Goal: Check status: Check status

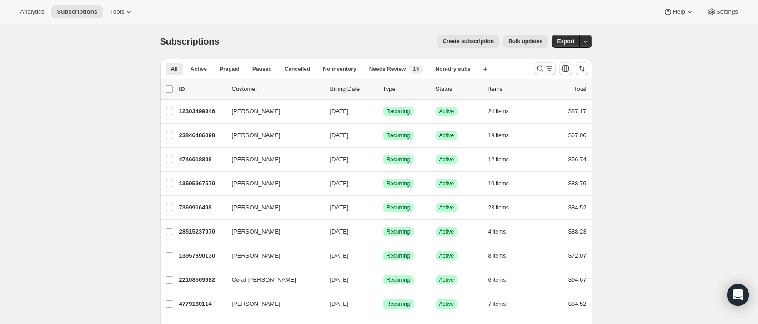
click at [543, 70] on icon "Search and filter results" at bounding box center [540, 69] width 6 height 6
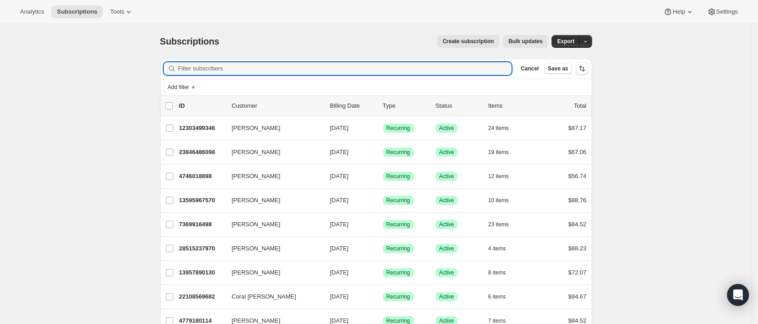
paste input "[EMAIL_ADDRESS][DOMAIN_NAME]"
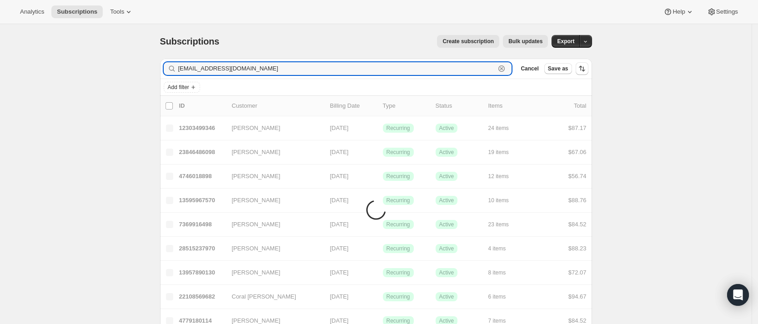
type input "[EMAIL_ADDRESS][DOMAIN_NAME]"
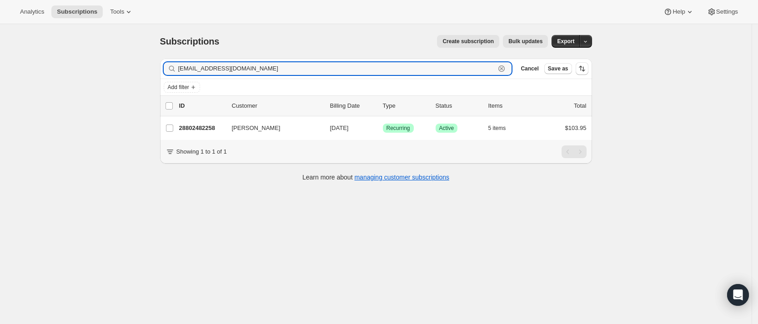
drag, startPoint x: 186, startPoint y: 74, endPoint x: 166, endPoint y: 73, distance: 21.0
click at [166, 73] on div "Filter subscribers [EMAIL_ADDRESS][DOMAIN_NAME] Clear Cancel Save as" at bounding box center [376, 69] width 432 height 20
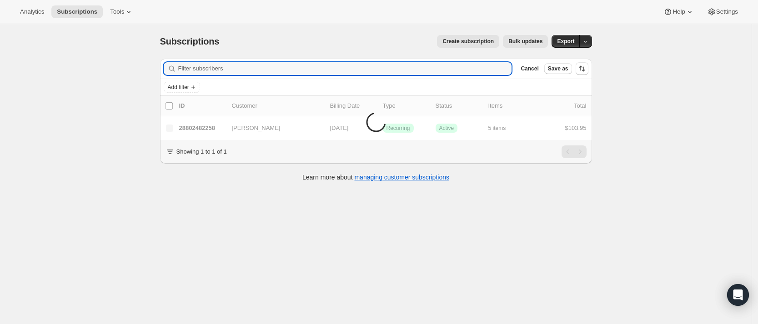
paste input "[EMAIL_ADDRESS][DOMAIN_NAME]"
type input "[EMAIL_ADDRESS][DOMAIN_NAME]"
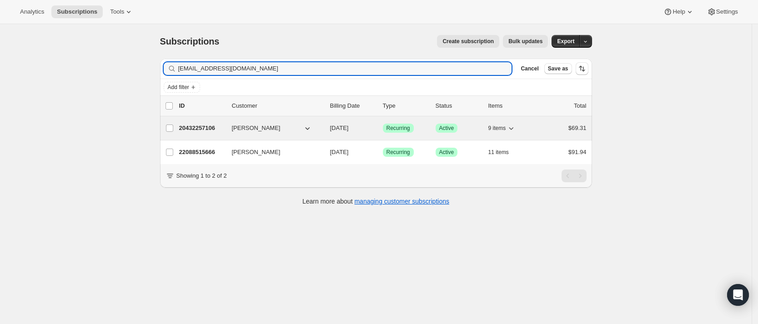
click at [200, 125] on p "20432257106" at bounding box center [201, 128] width 45 height 9
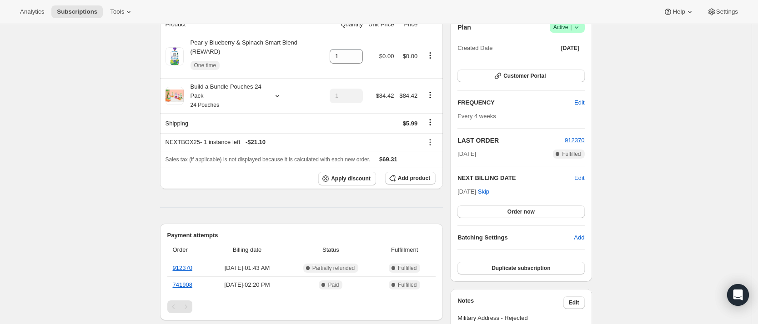
scroll to position [79, 0]
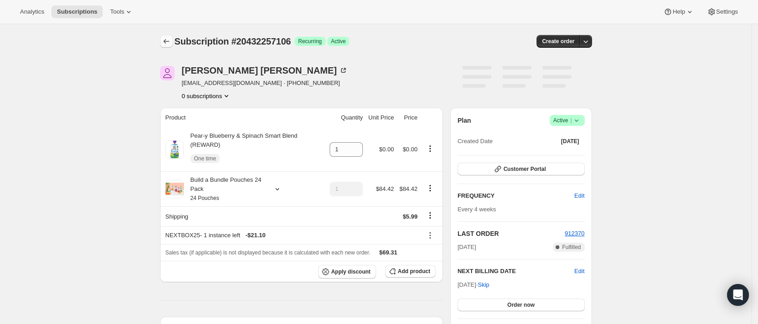
click at [170, 37] on icon "Subscriptions" at bounding box center [166, 41] width 9 height 9
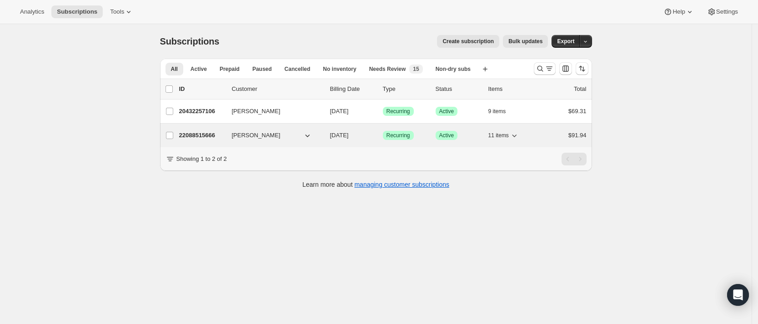
click at [202, 135] on p "22088515666" at bounding box center [201, 135] width 45 height 9
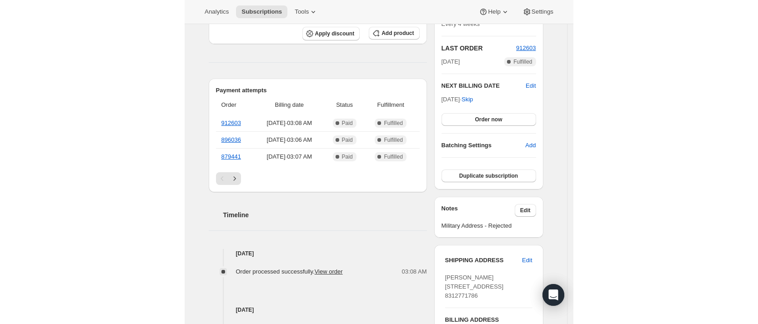
scroll to position [217, 0]
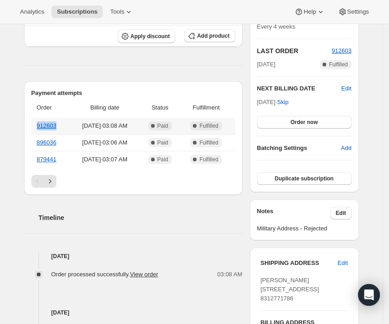
drag, startPoint x: 66, startPoint y: 91, endPoint x: 37, endPoint y: 91, distance: 29.1
click at [37, 118] on th "912603" at bounding box center [50, 126] width 39 height 16
copy link "912603"
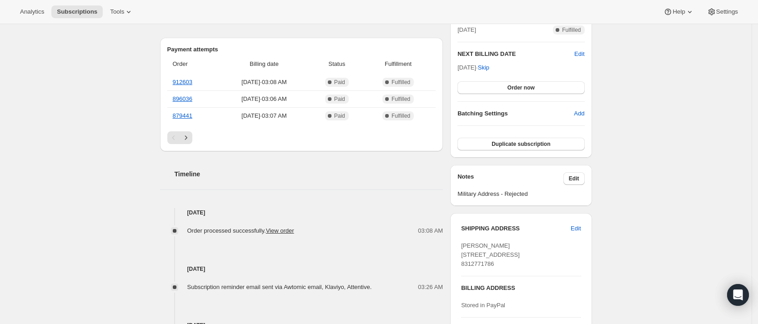
click at [142, 164] on div "Subscription #22088515666. This page is ready Subscription #22088515666 Success…" at bounding box center [376, 178] width 752 height 742
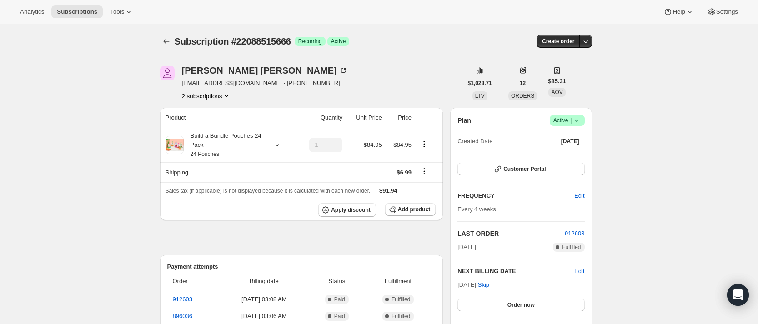
click at [227, 97] on icon "Product actions" at bounding box center [226, 95] width 9 height 9
click at [207, 112] on span "20432257106" at bounding box center [196, 113] width 36 height 7
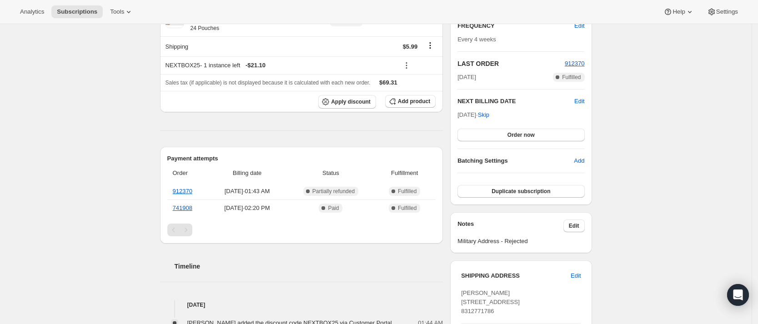
scroll to position [171, 0]
drag, startPoint x: 203, startPoint y: 181, endPoint x: 174, endPoint y: 180, distance: 29.2
click at [174, 183] on th "912370" at bounding box center [188, 191] width 42 height 16
copy link "912370"
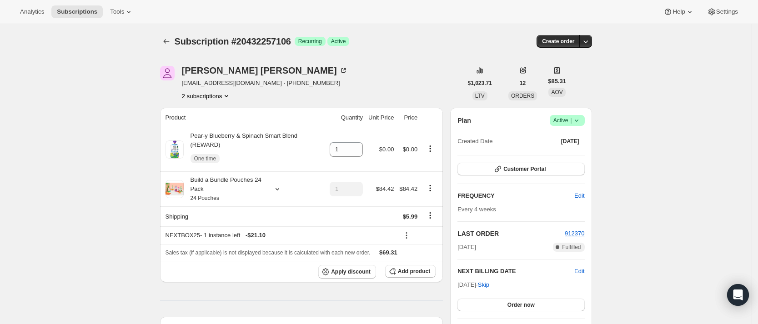
click at [226, 96] on icon "Product actions" at bounding box center [226, 95] width 9 height 9
click at [202, 132] on span "22088515666" at bounding box center [196, 128] width 36 height 7
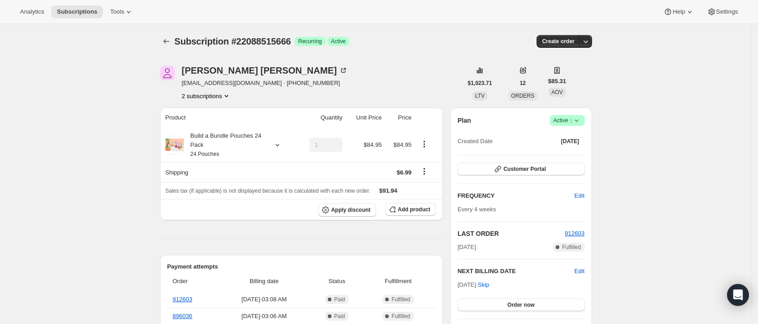
click at [195, 98] on button "2 subscriptions" at bounding box center [207, 95] width 50 height 9
click at [196, 110] on span "20432257106" at bounding box center [196, 113] width 36 height 7
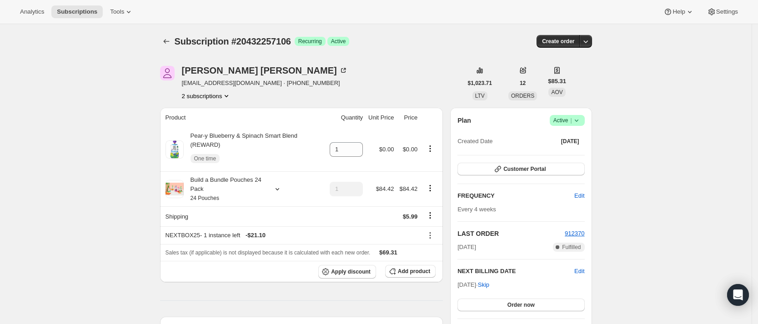
click at [226, 97] on icon "Product actions" at bounding box center [226, 95] width 9 height 9
click at [207, 127] on span "22088515666" at bounding box center [196, 128] width 36 height 7
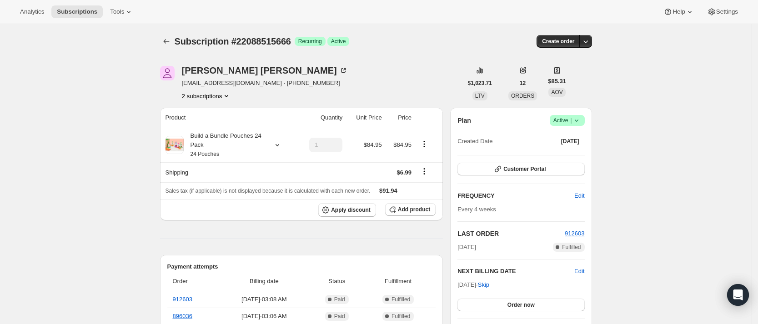
click at [228, 97] on icon "Product actions" at bounding box center [226, 95] width 9 height 9
click at [215, 110] on span "20432257106" at bounding box center [209, 113] width 63 height 9
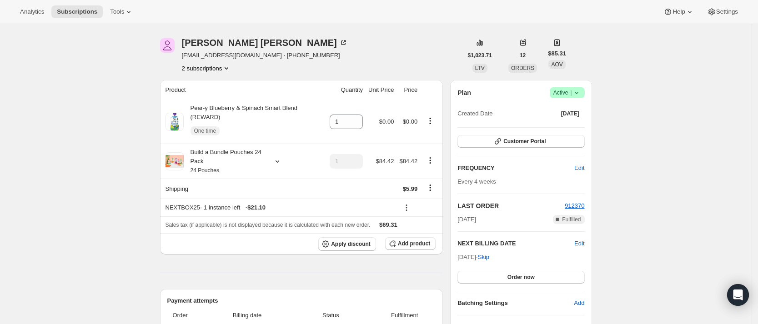
scroll to position [27, 0]
click at [222, 70] on button "2 subscriptions" at bounding box center [207, 69] width 50 height 9
click at [202, 101] on span "22088515666" at bounding box center [196, 101] width 36 height 7
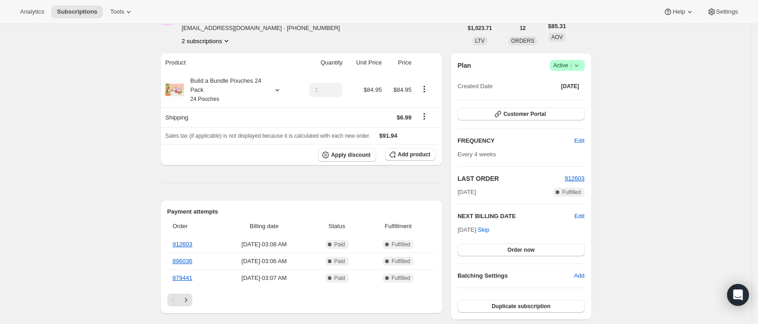
scroll to position [27, 0]
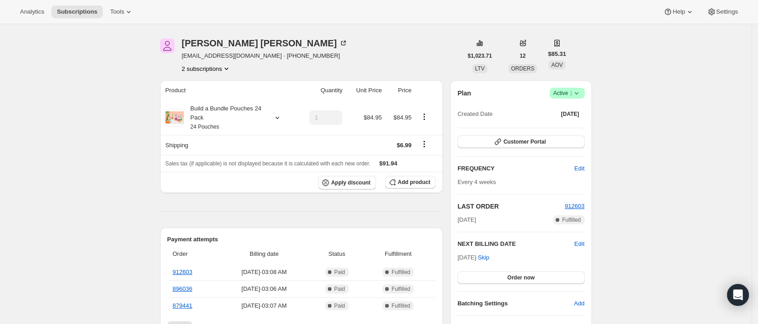
click at [222, 72] on button "2 subscriptions" at bounding box center [207, 68] width 50 height 9
click at [219, 87] on span "20432257106" at bounding box center [209, 85] width 63 height 9
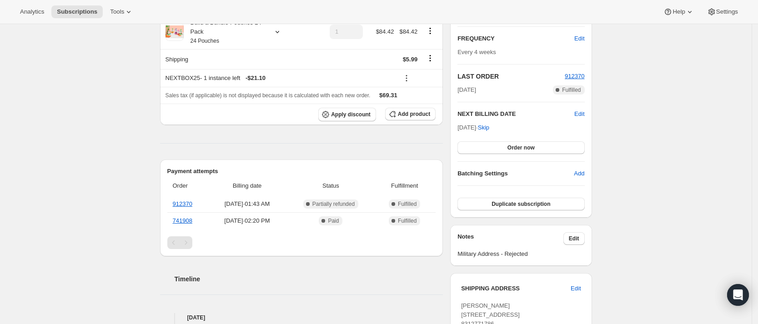
scroll to position [141, 0]
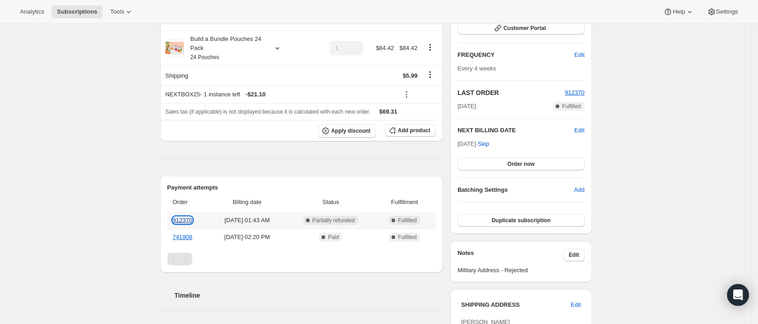
click at [189, 217] on link "912370" at bounding box center [183, 220] width 20 height 7
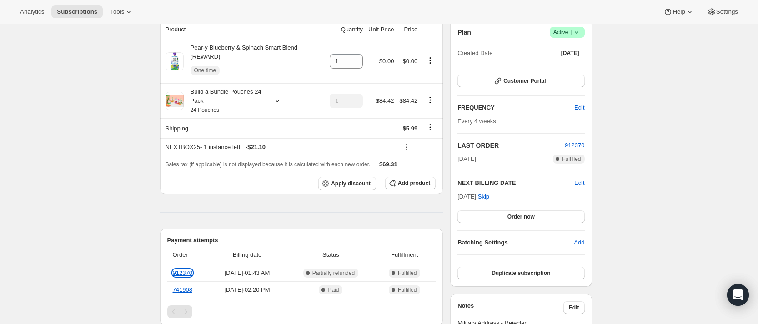
scroll to position [25, 0]
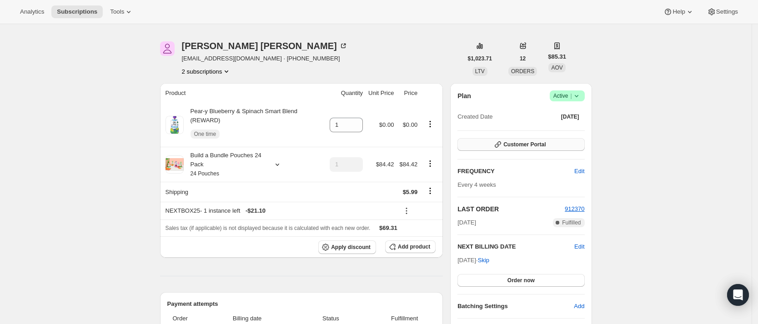
click at [544, 142] on span "Customer Portal" at bounding box center [524, 144] width 42 height 7
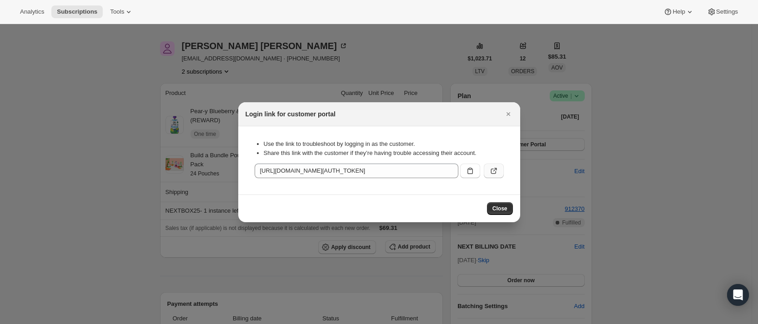
click at [495, 171] on icon ":roo:" at bounding box center [493, 170] width 9 height 9
click at [502, 206] on span "Close" at bounding box center [499, 208] width 15 height 7
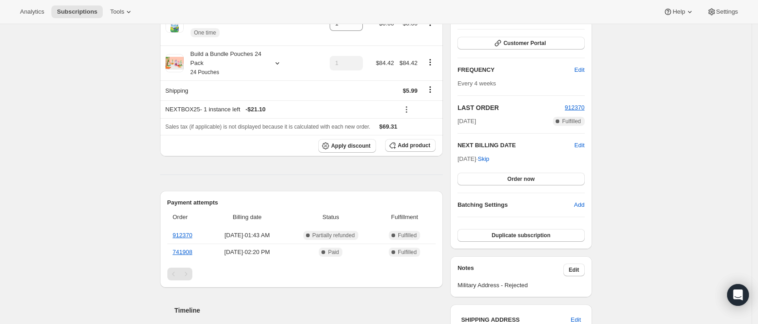
scroll to position [0, 0]
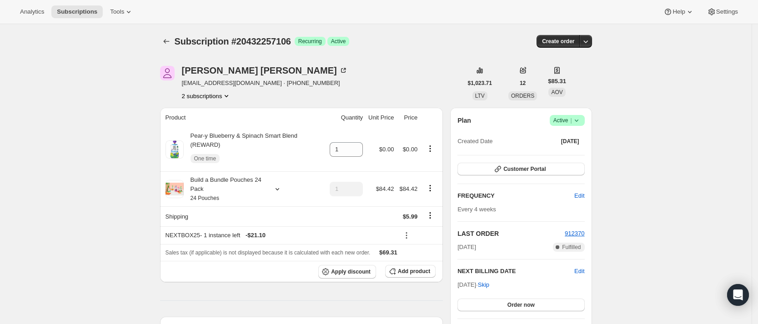
click at [227, 96] on icon "Product actions" at bounding box center [226, 95] width 9 height 9
click at [207, 128] on span "22088515666" at bounding box center [196, 128] width 36 height 7
click at [221, 130] on span "22088515666" at bounding box center [209, 128] width 63 height 9
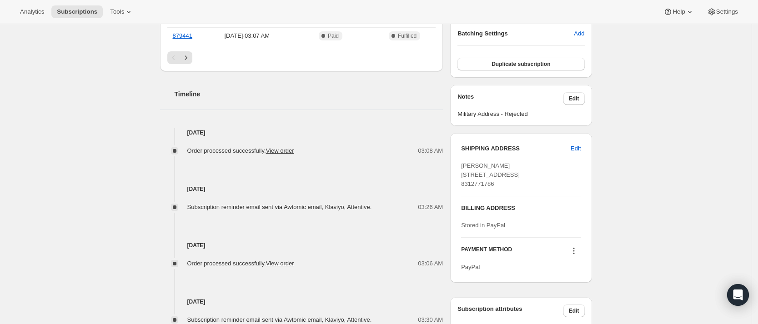
scroll to position [297, 0]
click at [526, 261] on div "PAYMENT METHOD PayPal" at bounding box center [521, 255] width 120 height 34
click at [75, 134] on div "Subscription #22088515666. This page is ready Subscription #22088515666 Success…" at bounding box center [376, 98] width 752 height 742
